Goal: Task Accomplishment & Management: Manage account settings

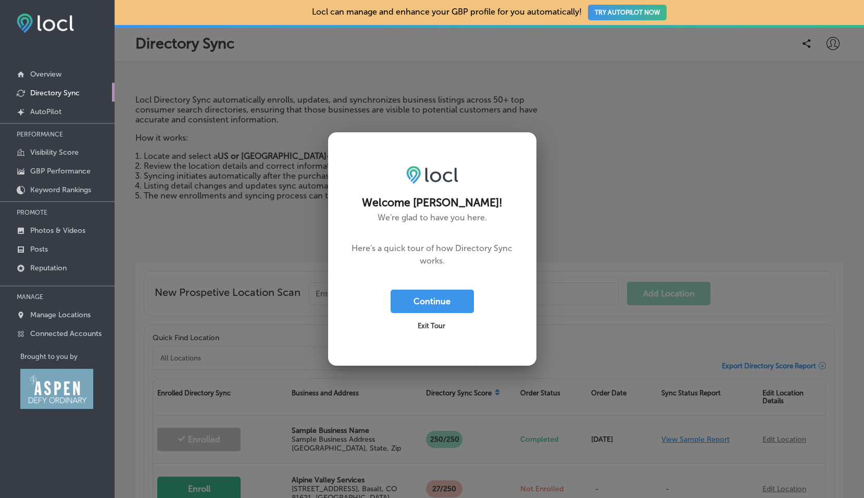
click at [435, 328] on span "Exit Tour" at bounding box center [432, 326] width 28 height 8
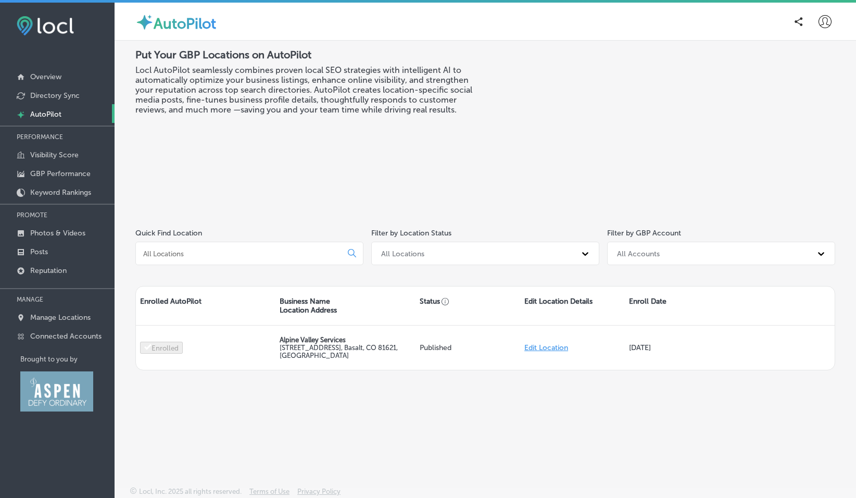
click at [294, 439] on div "AutoPilot Put Your GBP Locations on AutoPilot Locl AutoPilot seamlessly combine…" at bounding box center [486, 252] width 742 height 498
click at [51, 78] on p "Overview" at bounding box center [45, 76] width 31 height 9
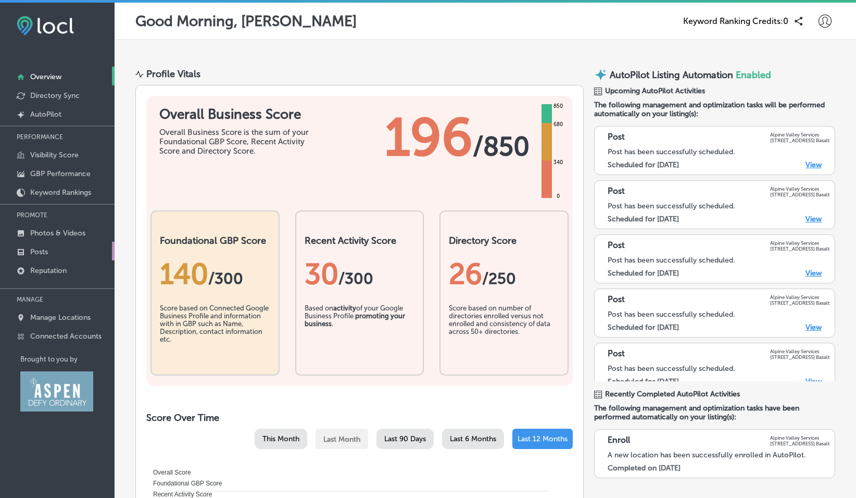
click at [35, 251] on p "Posts" at bounding box center [39, 251] width 18 height 9
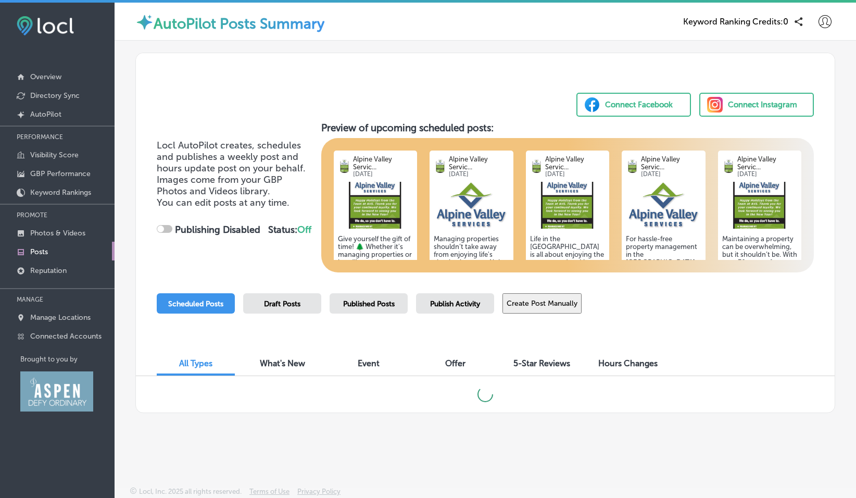
checkbox input "true"
